Goal: Task Accomplishment & Management: Use online tool/utility

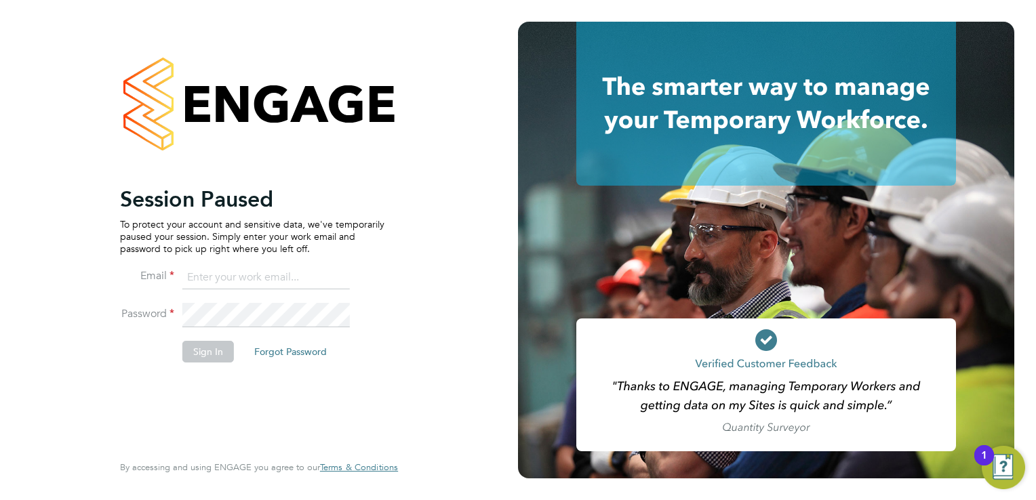
click at [256, 275] on input at bounding box center [265, 278] width 167 height 24
type input "johnw@falcongreen.co.uk"
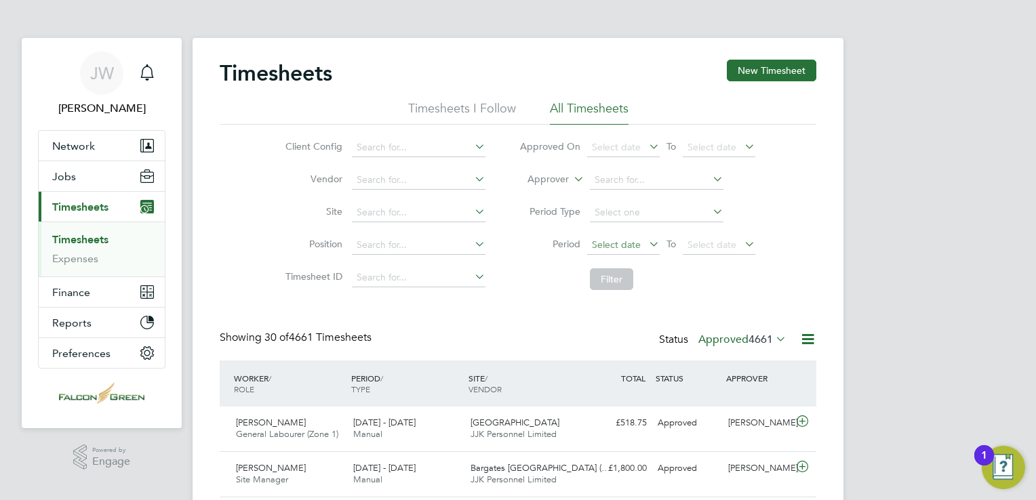
click at [613, 241] on span "Select date" at bounding box center [616, 245] width 49 height 12
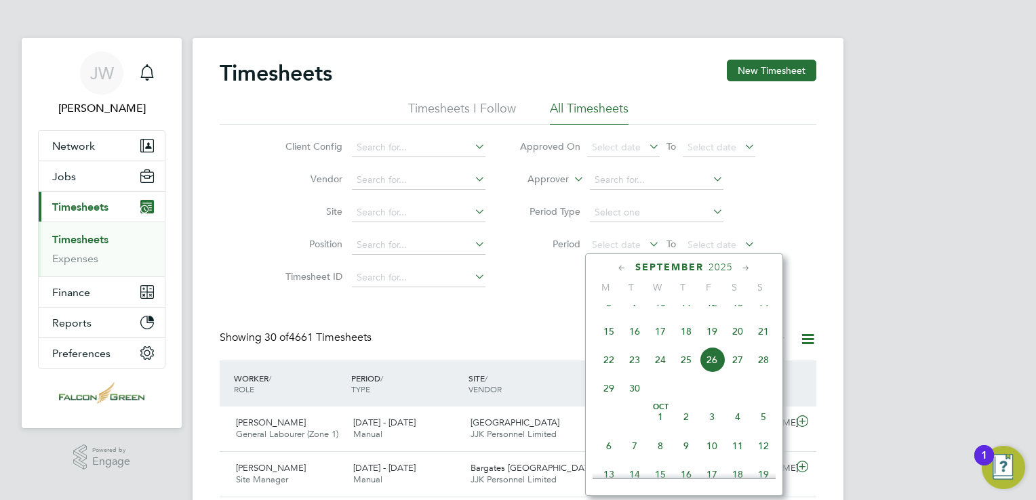
click at [603, 344] on span "15" at bounding box center [609, 332] width 26 height 26
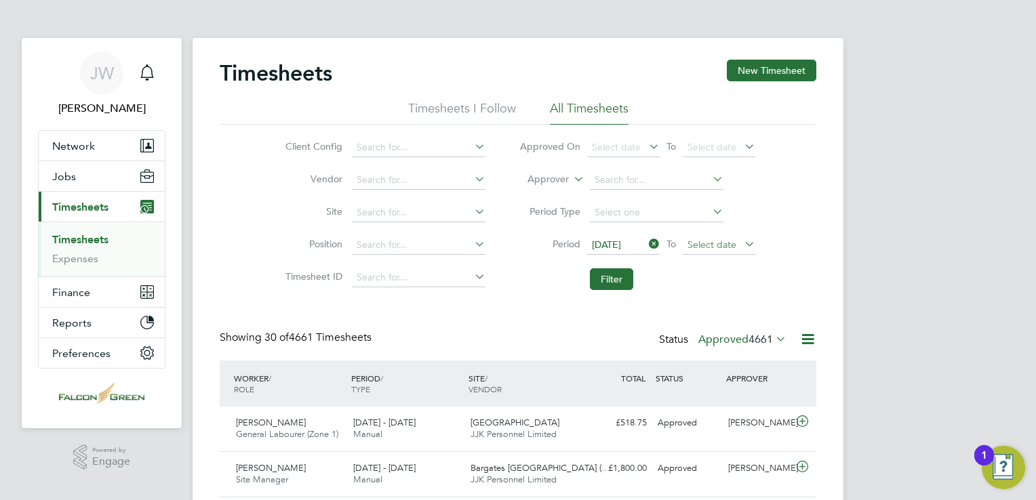
click at [705, 241] on span "Select date" at bounding box center [712, 245] width 49 height 12
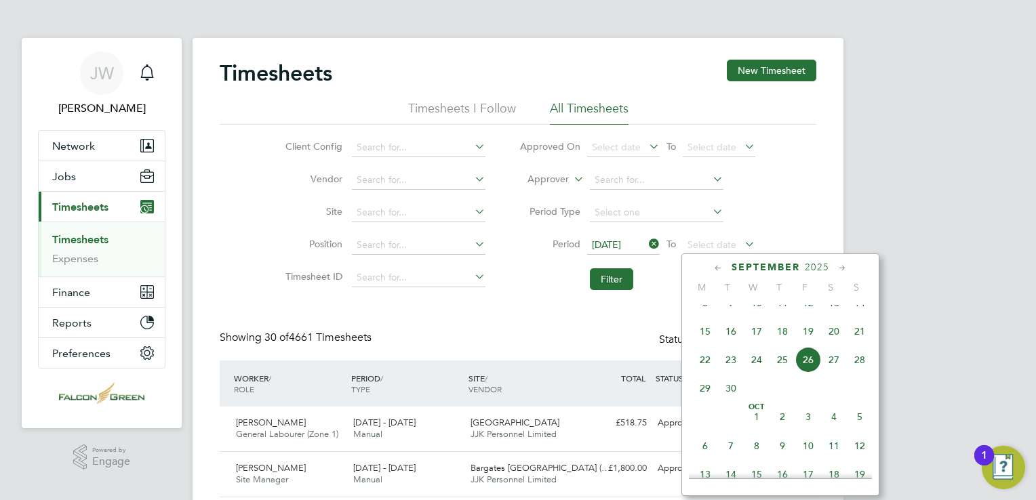
click at [860, 344] on span "21" at bounding box center [860, 332] width 26 height 26
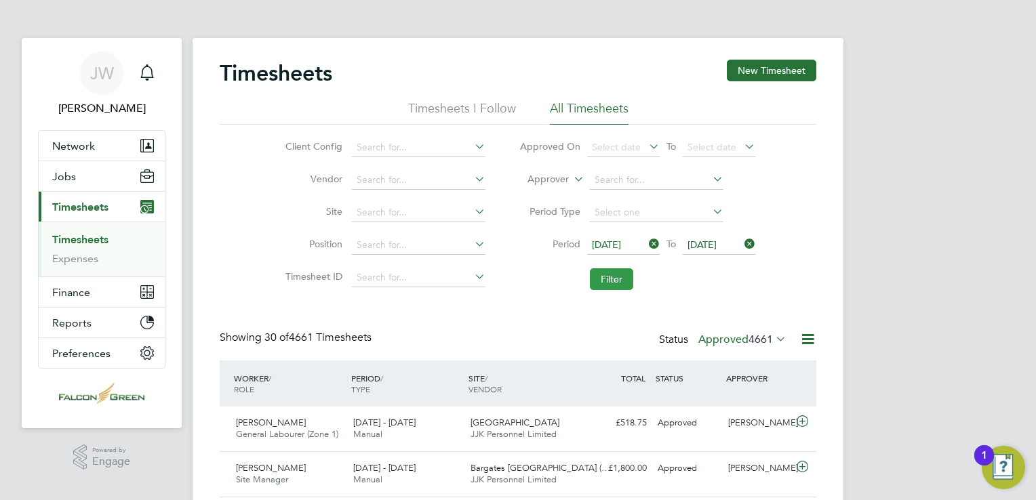
click at [618, 276] on button "Filter" at bounding box center [611, 279] width 43 height 22
click at [773, 338] on icon at bounding box center [773, 339] width 0 height 19
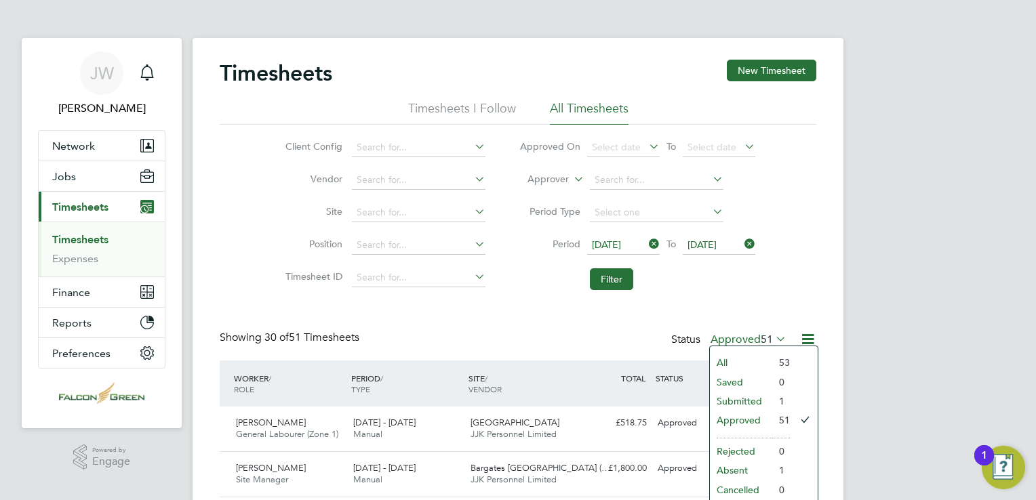
click at [789, 289] on div "Client Config Vendor Site Position Timesheet ID Approved On Select date To Sele…" at bounding box center [518, 211] width 597 height 172
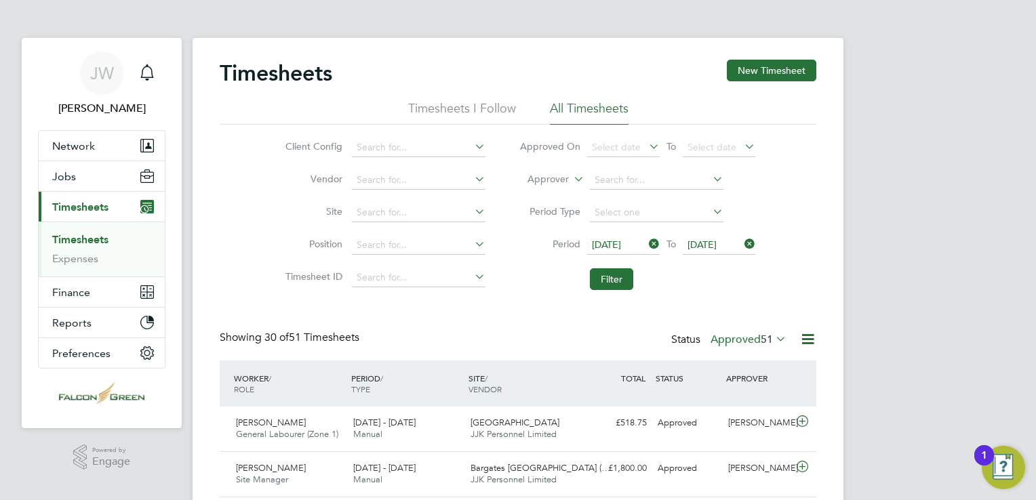
click at [808, 340] on icon at bounding box center [807, 339] width 17 height 17
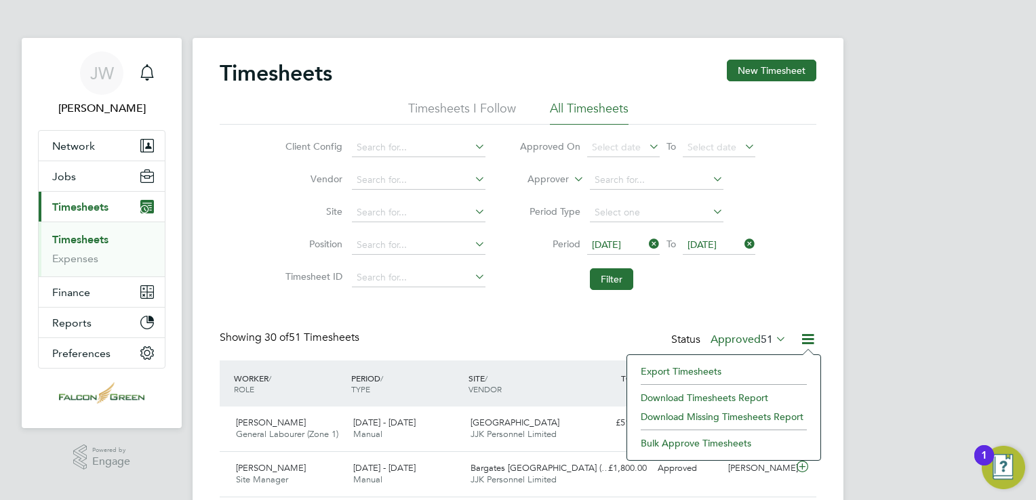
click at [719, 397] on li "Download Timesheets Report" at bounding box center [724, 398] width 180 height 19
